Goal: Communication & Community: Answer question/provide support

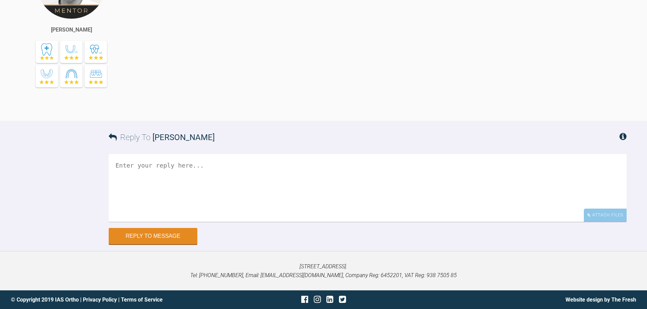
scroll to position [2044, 0]
click at [614, 222] on div "Attach Files" at bounding box center [605, 215] width 43 height 13
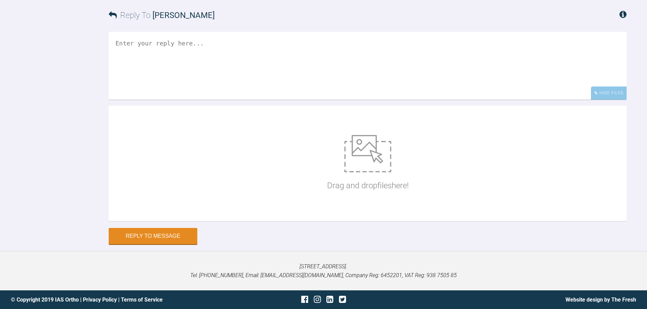
scroll to position [2167, 0]
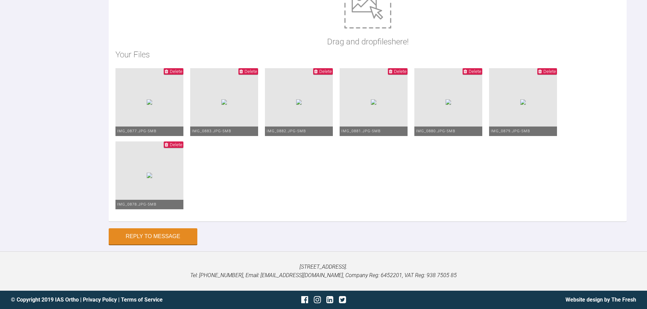
scroll to position [2288, 0]
type textarea "Hi Asif, This is Zoey today. The compliance with the functional has not been go…"
click at [151, 233] on button "Reply to Message" at bounding box center [153, 237] width 89 height 16
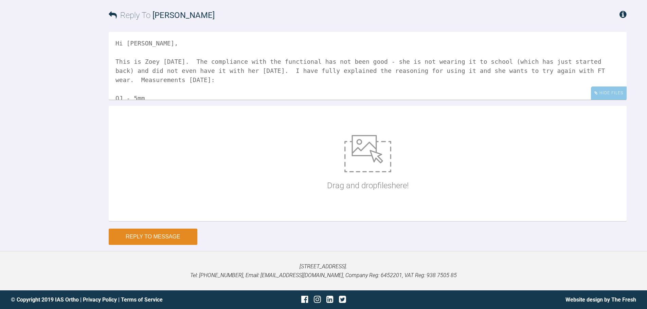
scroll to position [2271, 0]
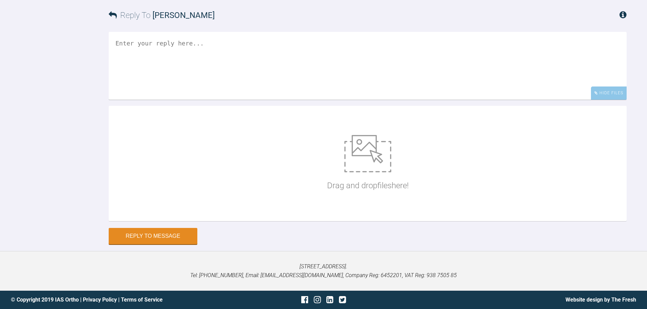
scroll to position [9069, 0]
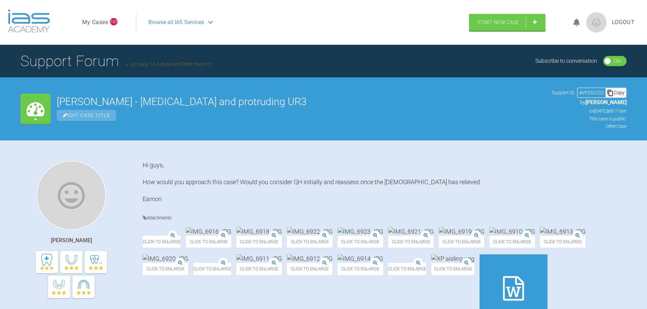
scroll to position [4204, 0]
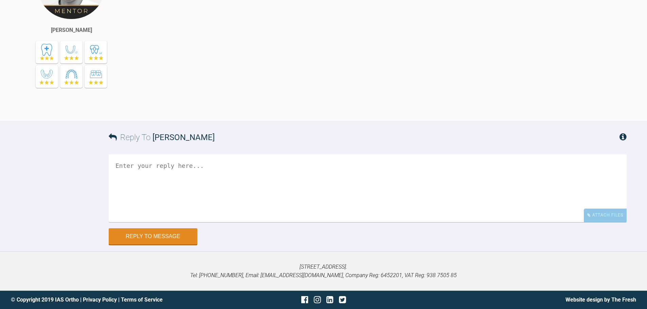
scroll to position [9457, 0]
click at [603, 222] on div "Attach Files" at bounding box center [605, 215] width 43 height 13
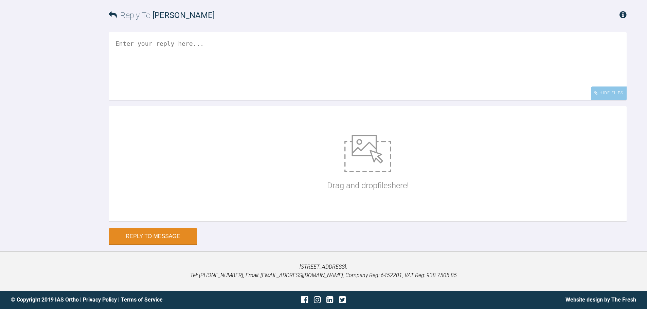
scroll to position [9593, 0]
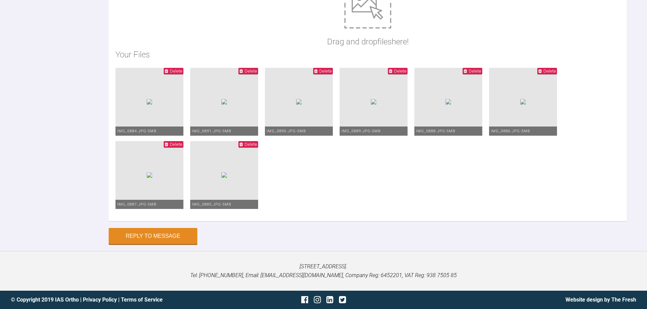
type textarea "Hi Asif, I have started detailing here with resiting the upper 1's and LR1 as s…"
click at [142, 240] on button "Reply to Message" at bounding box center [153, 237] width 89 height 16
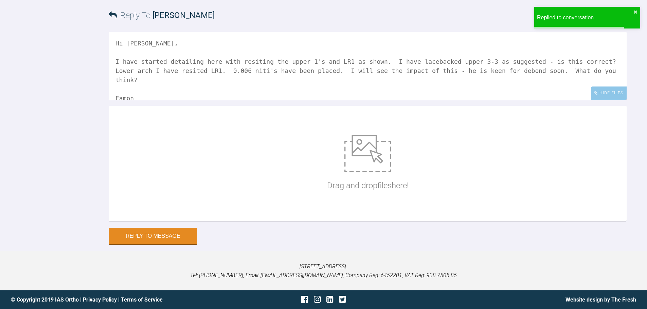
scroll to position [9616, 0]
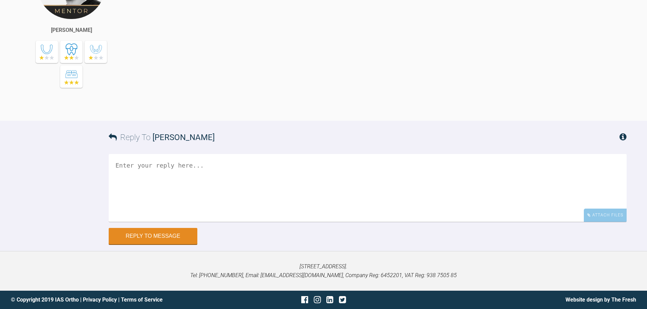
scroll to position [4102, 0]
